Goal: Communication & Community: Participate in discussion

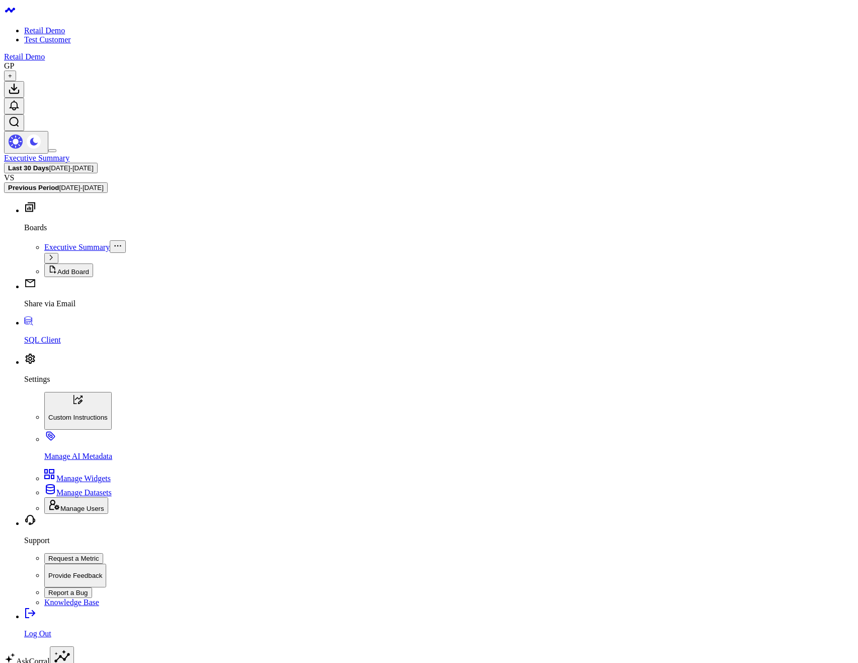
click at [608, 420] on body "Retail Demo Test Customer Retail Demo GP + Executive Summary Last 30 Days 07/28…" at bounding box center [429, 576] width 850 height 1145
click at [642, 391] on body "Retail Demo Test Customer Retail Demo GP + Executive Summary Last 30 Days 07/28…" at bounding box center [429, 576] width 850 height 1145
click at [519, 536] on body "Retail Demo Test Customer Retail Demo GP + Executive Summary Last 30 Days 07/28…" at bounding box center [429, 576] width 850 height 1145
click at [569, 431] on body "Retail Demo Test Customer Retail Demo GP + Executive Summary Last 30 Days 07/28…" at bounding box center [429, 576] width 850 height 1145
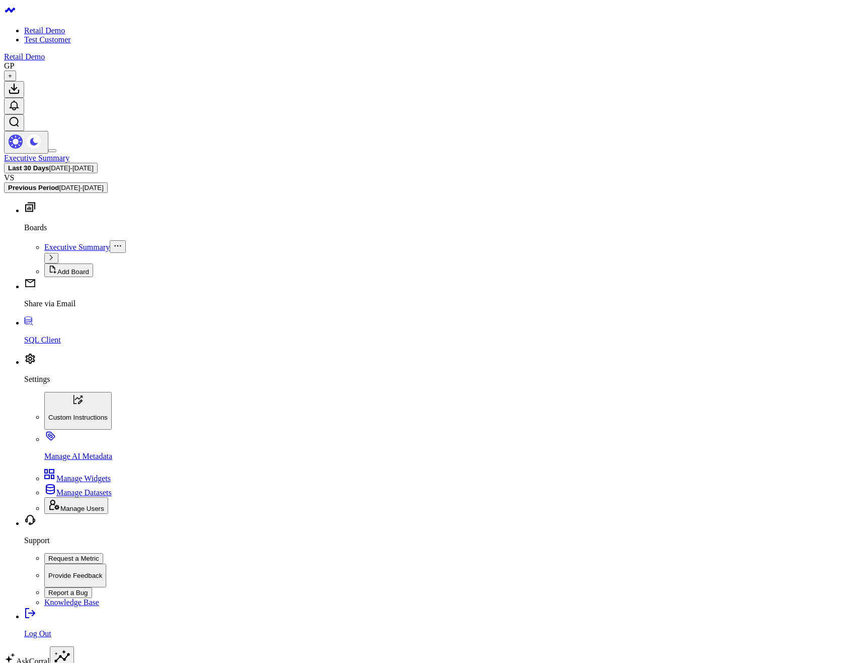
type textarea "@Gareth Price nice"
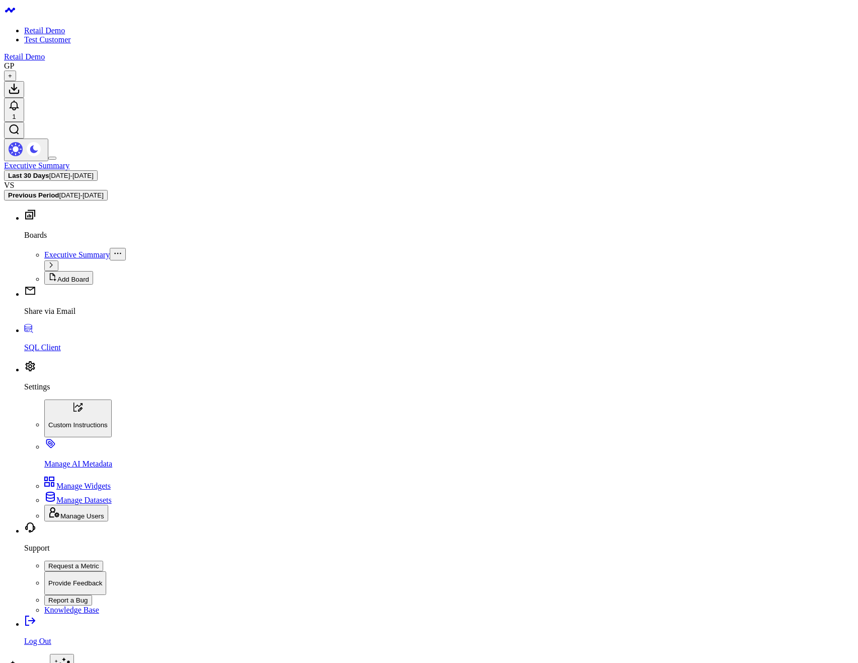
click at [349, 334] on body "Retail Demo Test Customer Retail Demo GP + 1 Executive Summary Last 30 Days 07/…" at bounding box center [429, 580] width 850 height 1153
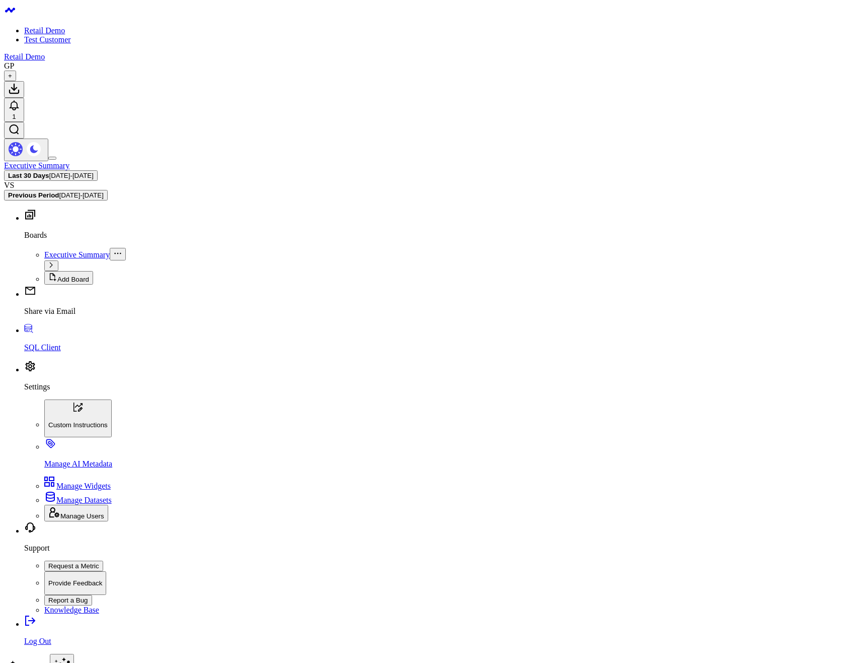
click at [46, 391] on p "Settings" at bounding box center [439, 386] width 830 height 9
click at [81, 520] on span "Manage Users" at bounding box center [82, 516] width 44 height 8
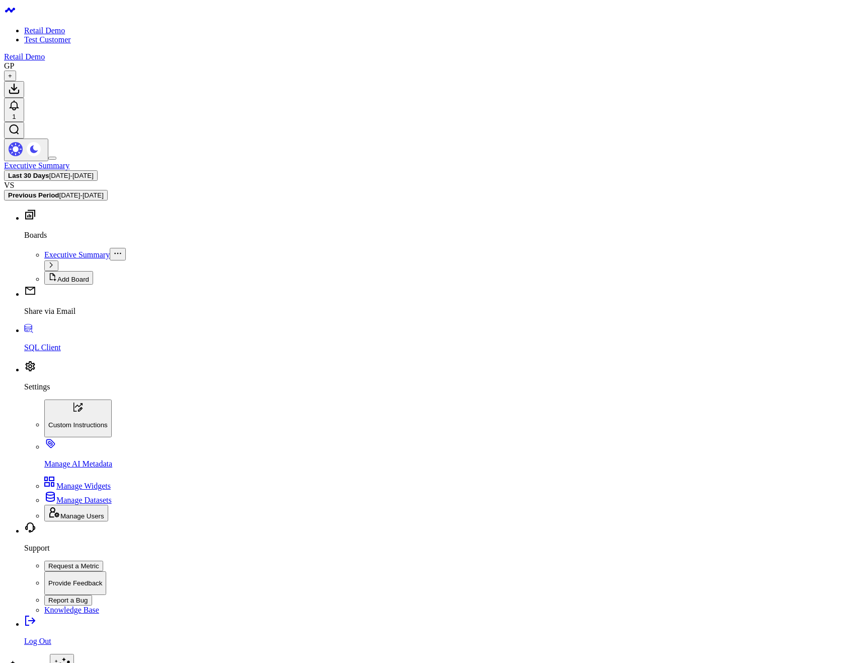
type input "Gareth2"
type input "Price2"
type input "[EMAIL_ADDRESS][DOMAIN_NAME]"
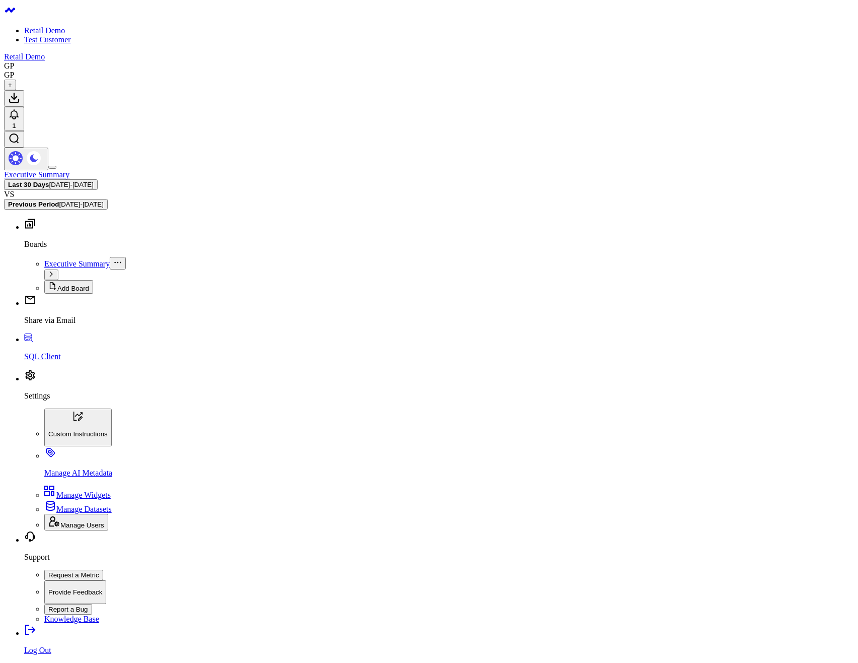
click at [472, 388] on body "Retail Demo Test Customer Retail Demo GP GP + 1 Executive Summary Last 30 Days …" at bounding box center [429, 585] width 850 height 1162
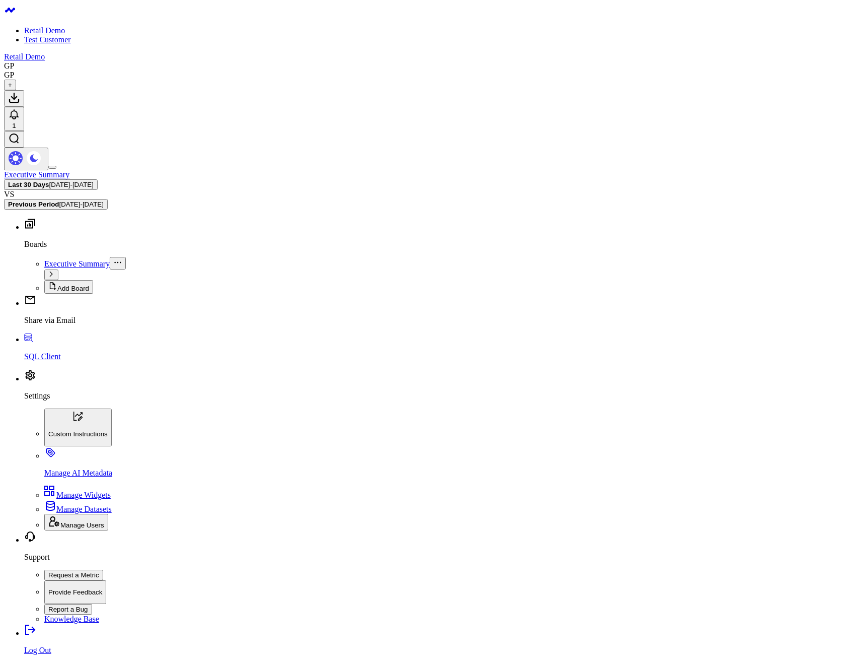
click at [631, 407] on body "Retail Demo Test Customer Retail Demo GP GP + 1 Executive Summary Last 30 Days …" at bounding box center [429, 585] width 850 height 1162
click at [320, 489] on body "Retail Demo Test Customer Retail Demo GP GP + 2 Executive Summary Last 30 Days …" at bounding box center [429, 585] width 850 height 1162
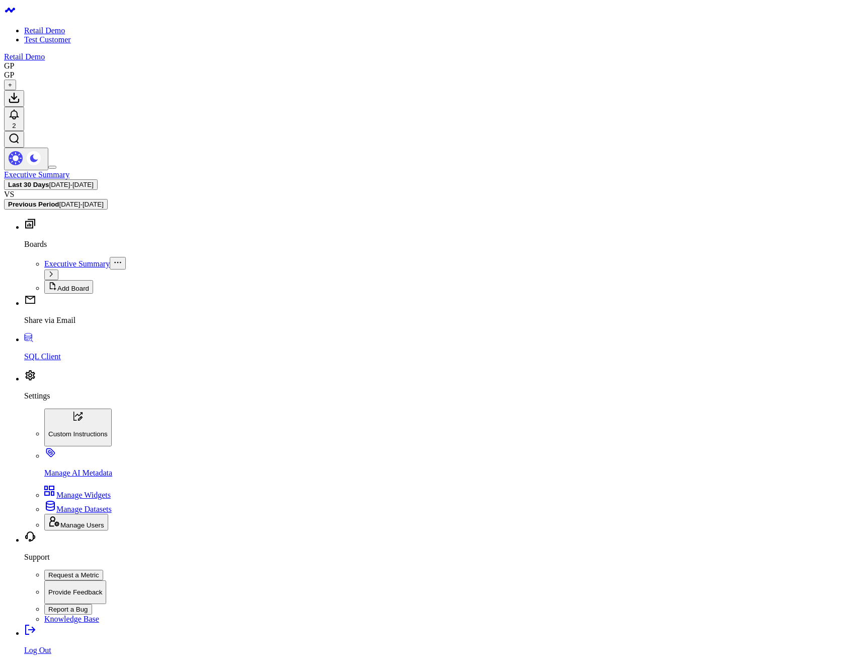
click at [493, 410] on body "Retail Demo Test Customer Retail Demo GP GP + 2 Executive Summary Last 30 Days …" at bounding box center [429, 585] width 850 height 1162
click at [274, 380] on body "Retail Demo Test Customer Retail Demo GP GP + 2 Executive Summary Last 30 Days …" at bounding box center [429, 585] width 850 height 1162
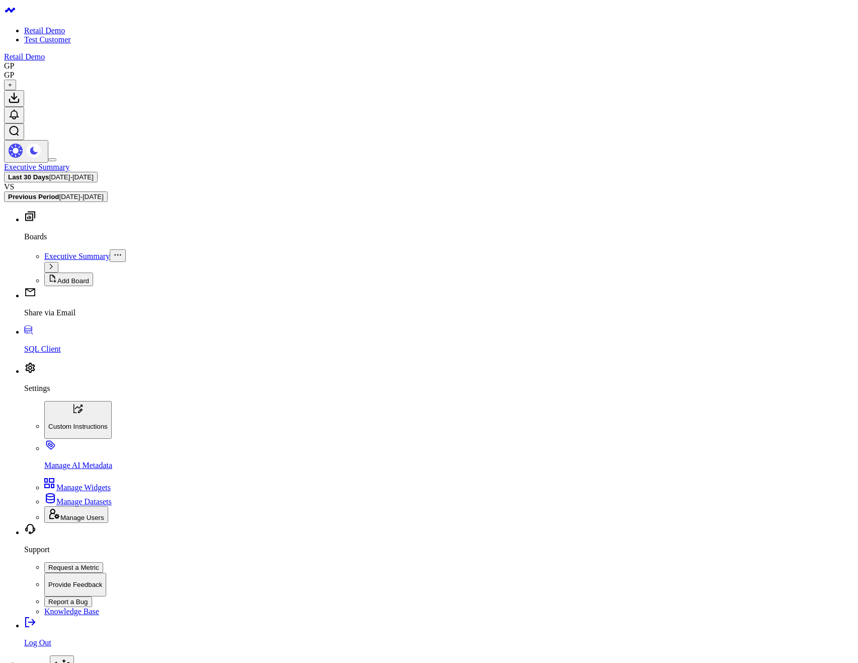
type textarea "@Gar"
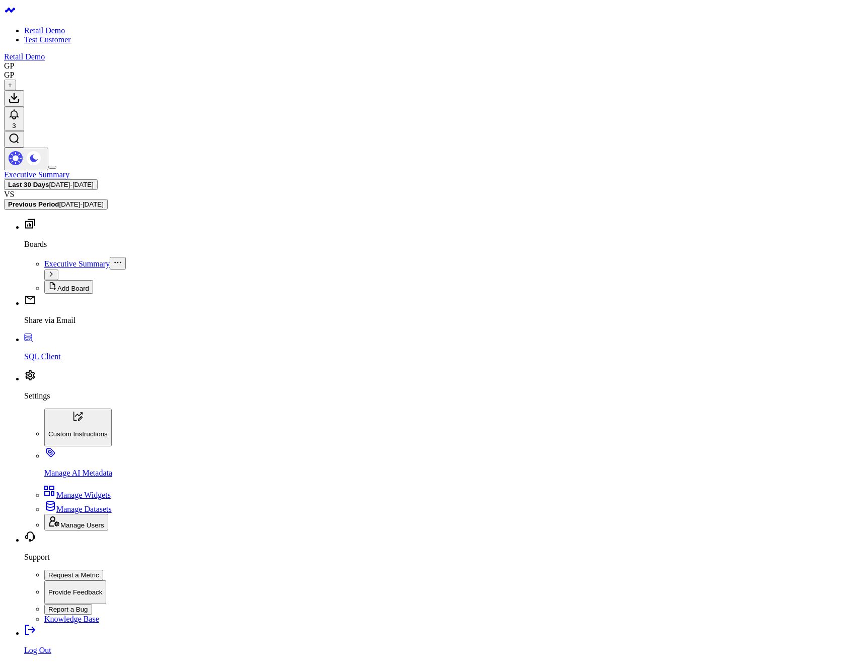
click at [345, 360] on body "Retail Demo Test Customer Retail Demo GP GP + 3 Executive Summary Last 30 Days …" at bounding box center [429, 585] width 850 height 1162
click at [229, 373] on body "Retail Demo Test Customer Retail Demo GP GP + 3 Executive Summary Last 30 Days …" at bounding box center [429, 585] width 850 height 1162
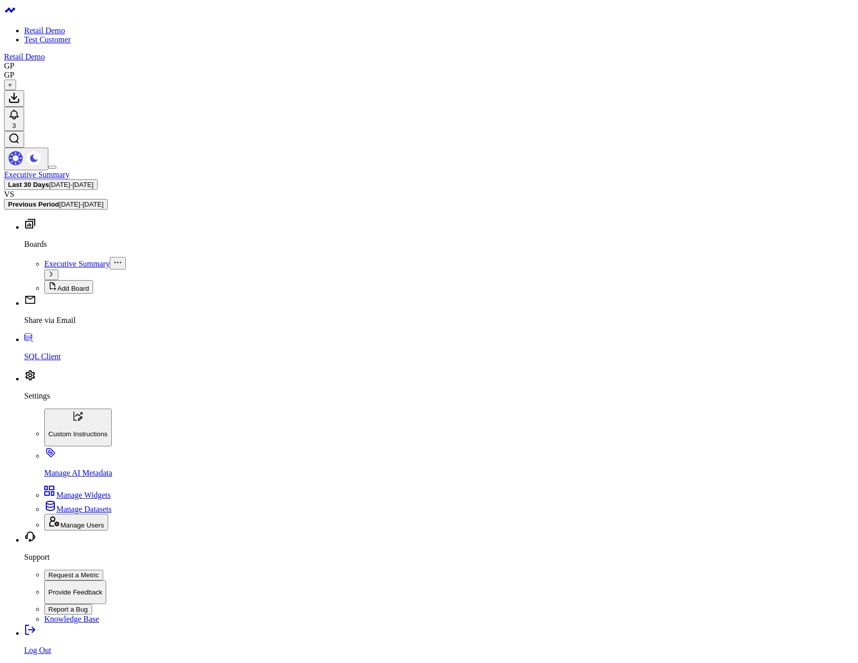
click at [18, 110] on icon at bounding box center [14, 114] width 8 height 9
click at [655, 377] on body "Retail Demo Test Customer Retail Demo GP GP + 3 Executive Summary Last 30 Days …" at bounding box center [429, 585] width 850 height 1162
